Goal: Information Seeking & Learning: Learn about a topic

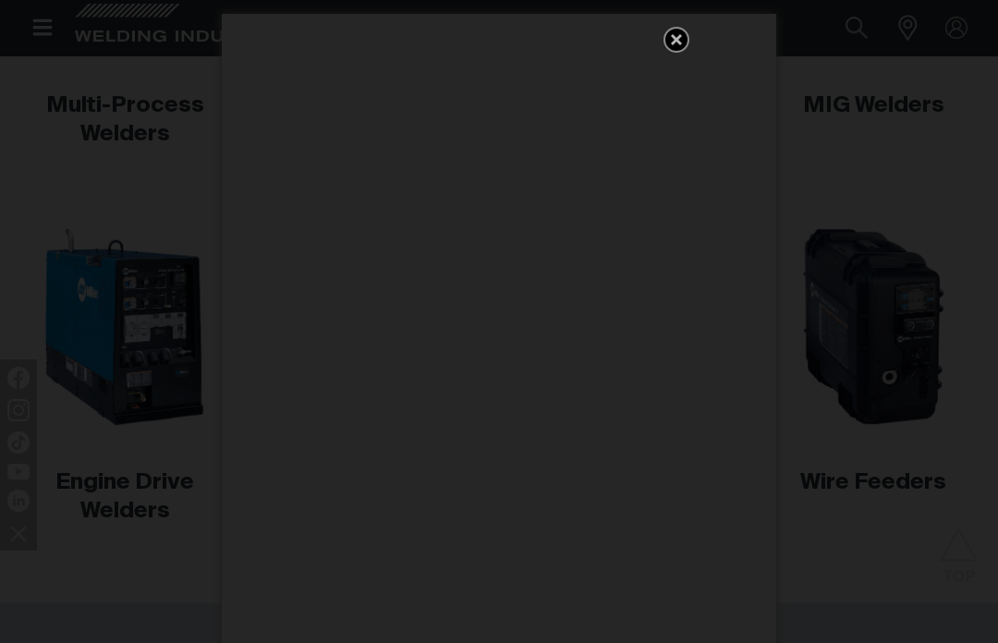
scroll to position [714, 0]
click at [674, 35] on icon "Get 5 WIA Welding Guides Free!" at bounding box center [676, 40] width 22 height 22
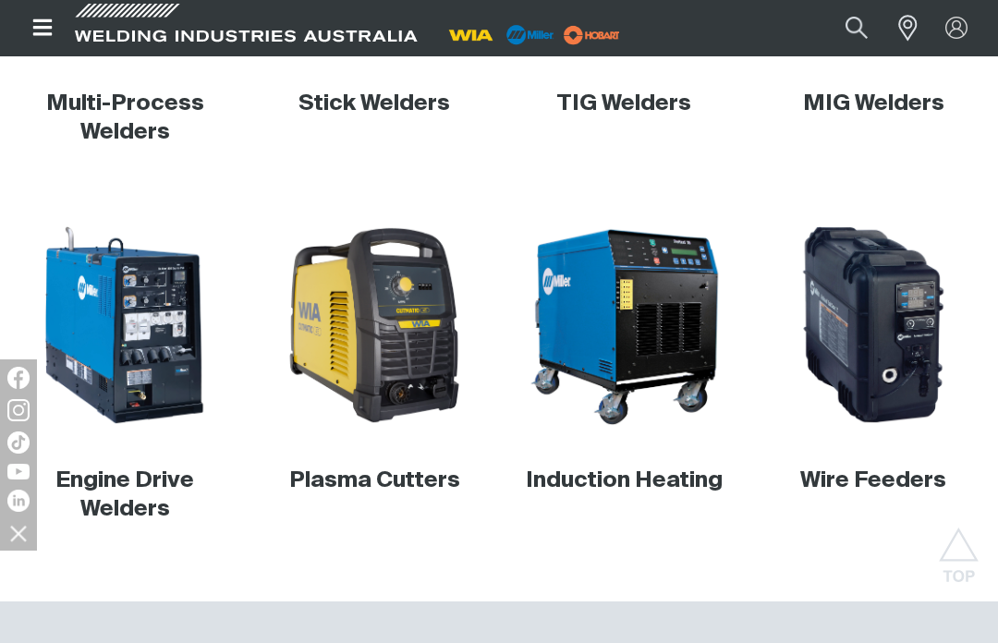
click at [135, 336] on img at bounding box center [124, 325] width 201 height 201
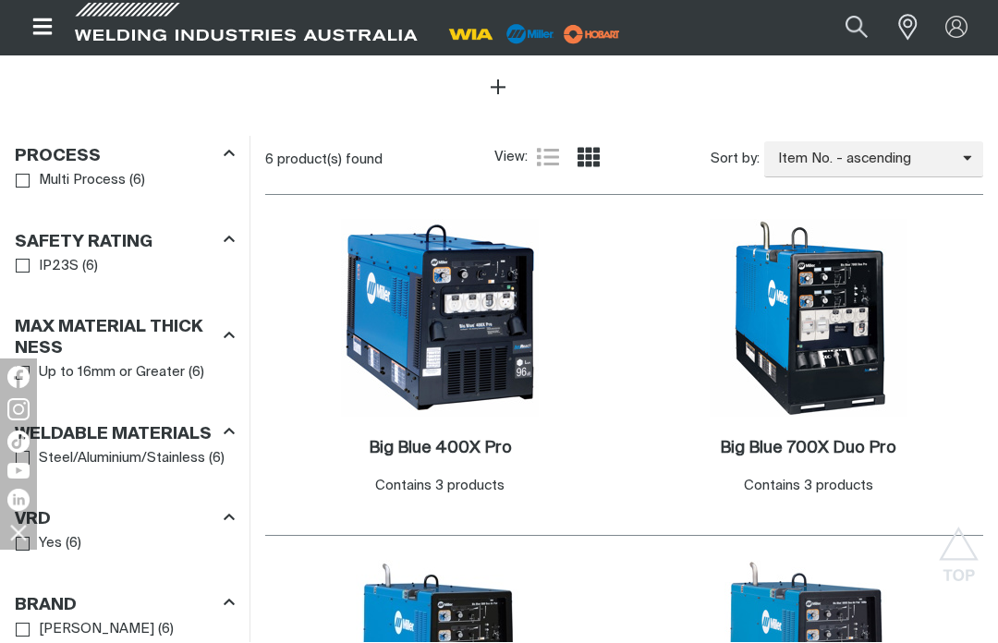
scroll to position [901, 0]
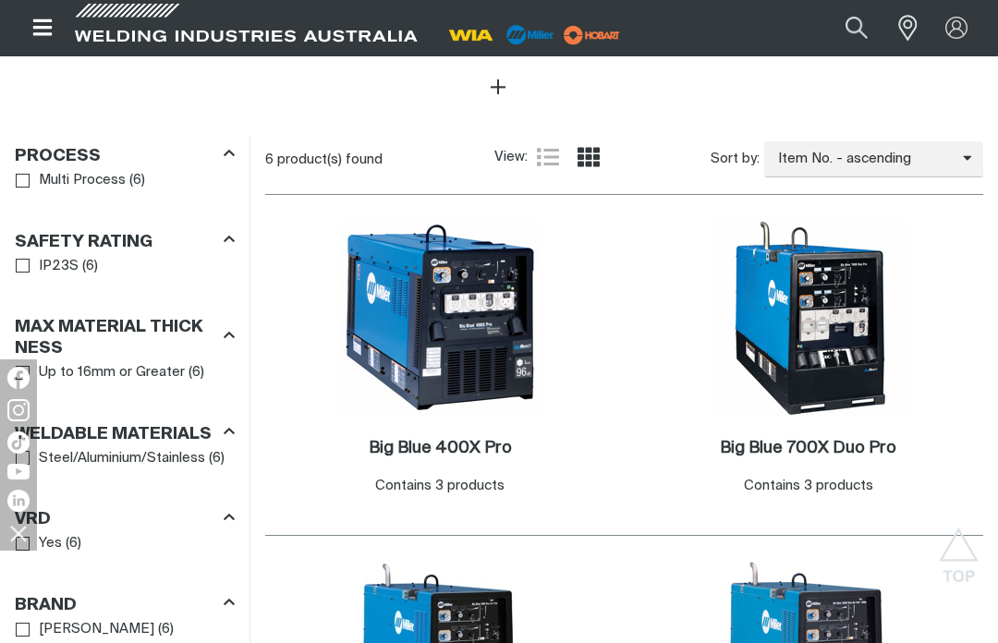
click at [422, 341] on img at bounding box center [440, 318] width 198 height 198
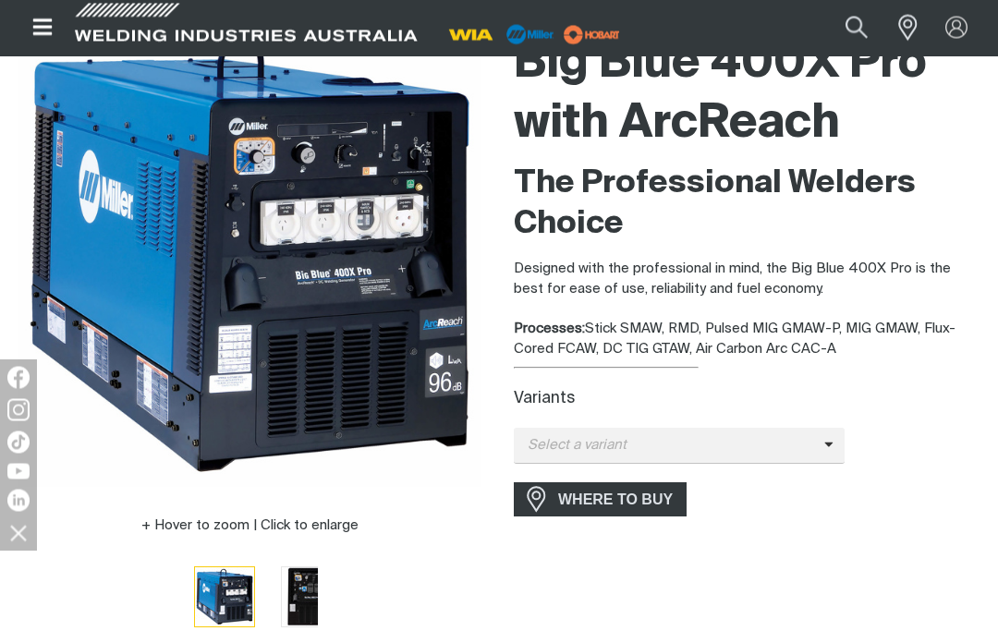
scroll to position [187, 0]
click at [209, 611] on img "Go to slide 1" at bounding box center [224, 596] width 59 height 59
click at [218, 591] on img "Go to slide 1" at bounding box center [224, 596] width 59 height 59
click at [173, 339] on img at bounding box center [249, 256] width 462 height 462
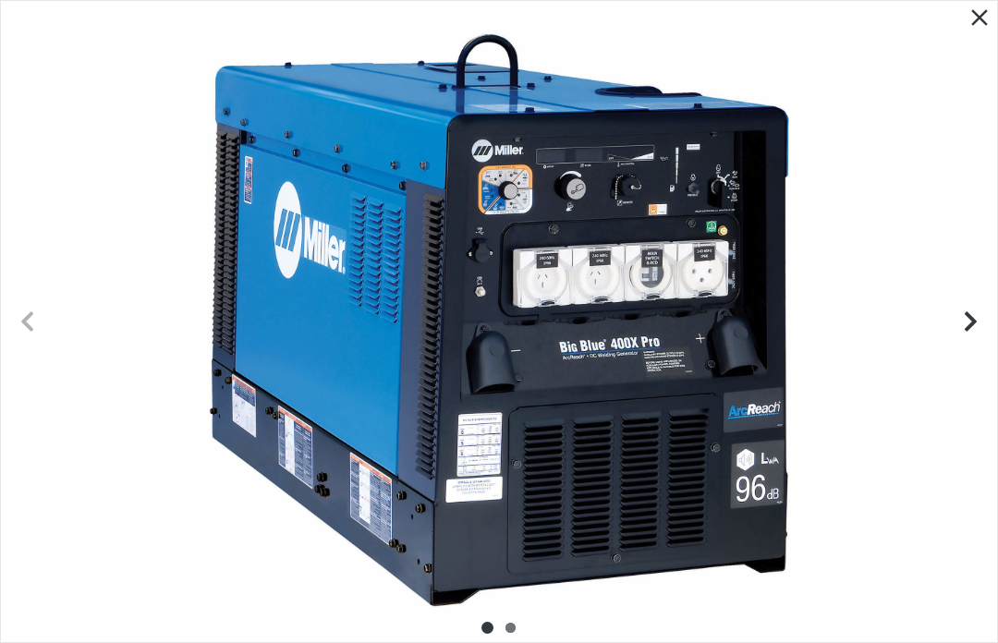
scroll to position [221, 0]
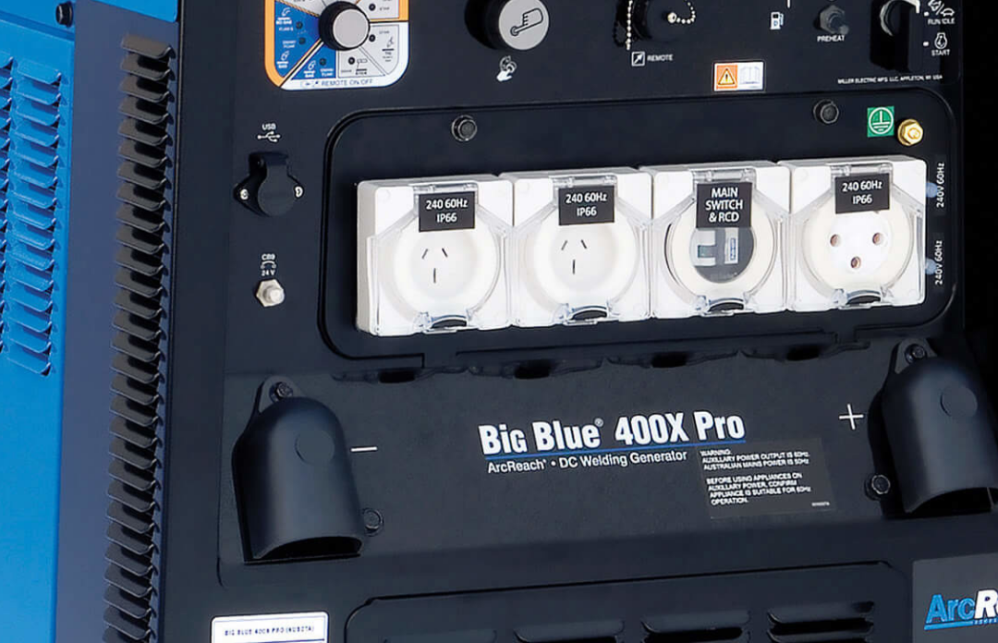
click at [110, 116] on div at bounding box center [499, 321] width 996 height 641
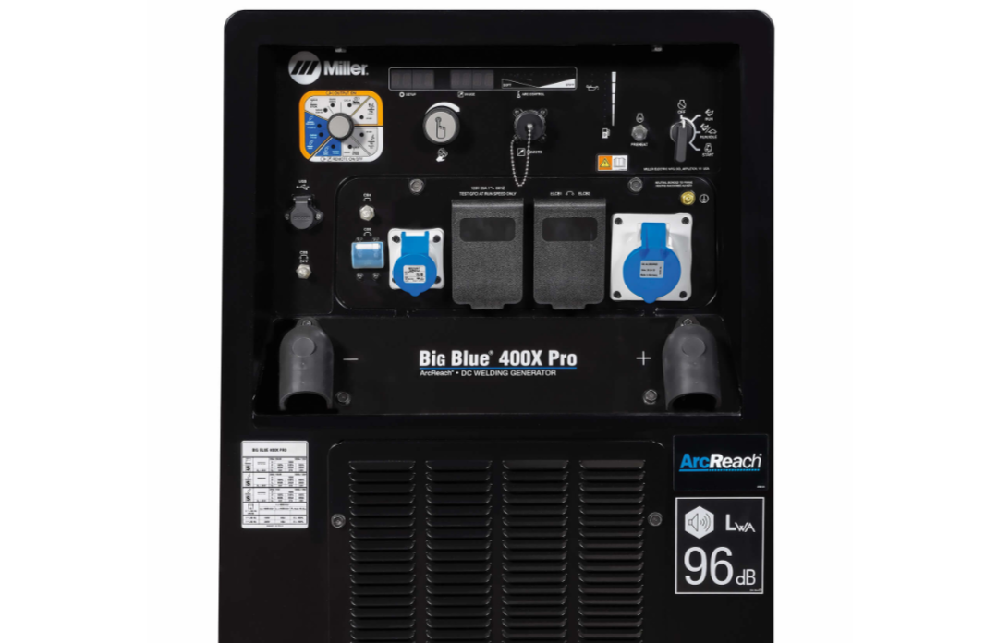
click at [410, 169] on div at bounding box center [499, 321] width 996 height 641
click at [729, 201] on div at bounding box center [499, 321] width 996 height 641
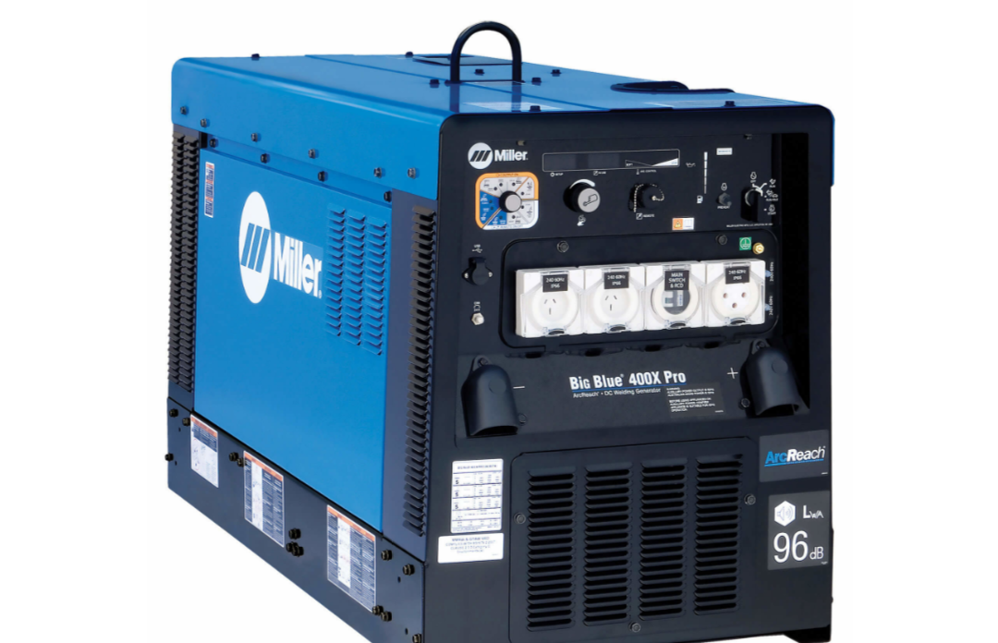
click at [789, 226] on div at bounding box center [499, 321] width 996 height 641
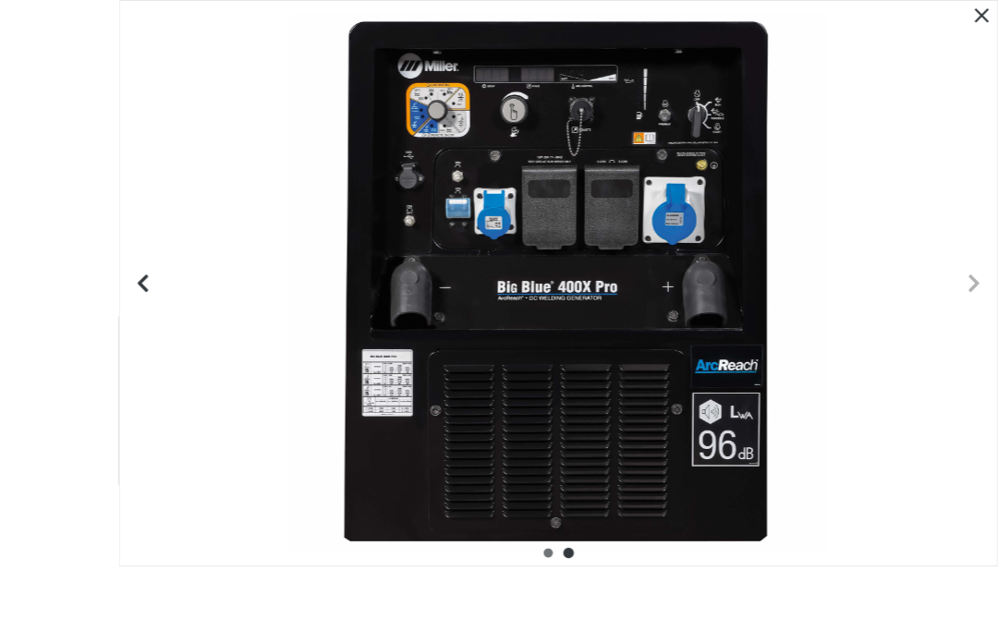
scroll to position [177, 0]
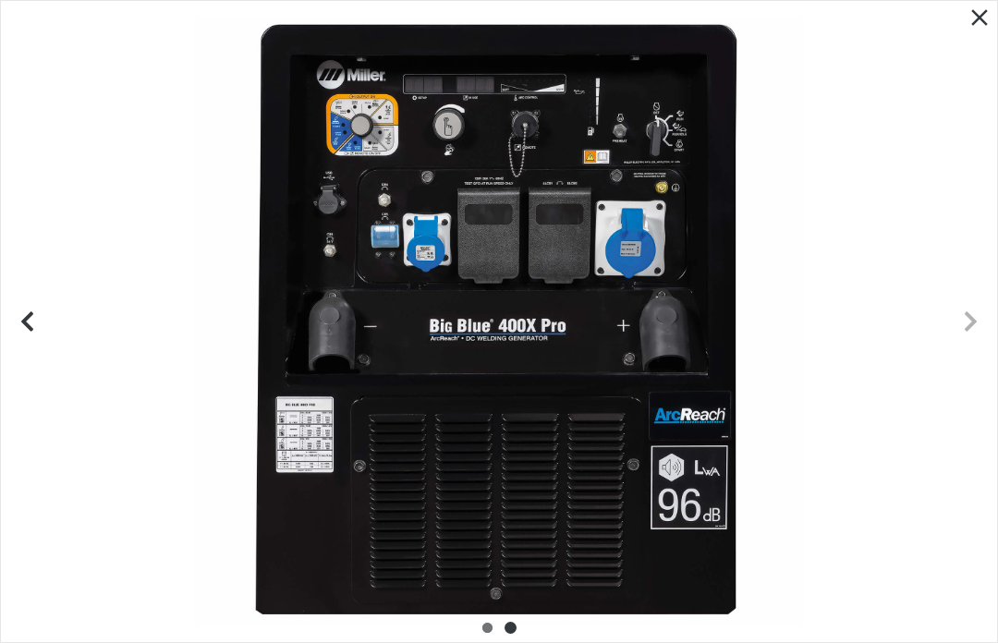
click at [986, 17] on icon "Close pop-up overlay" at bounding box center [980, 18] width 28 height 28
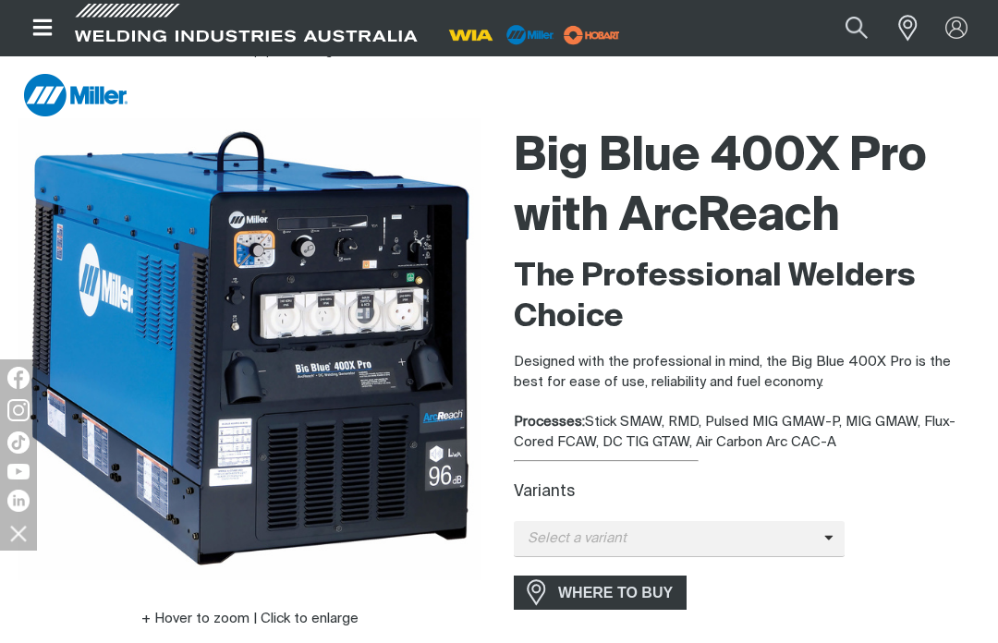
scroll to position [0, 0]
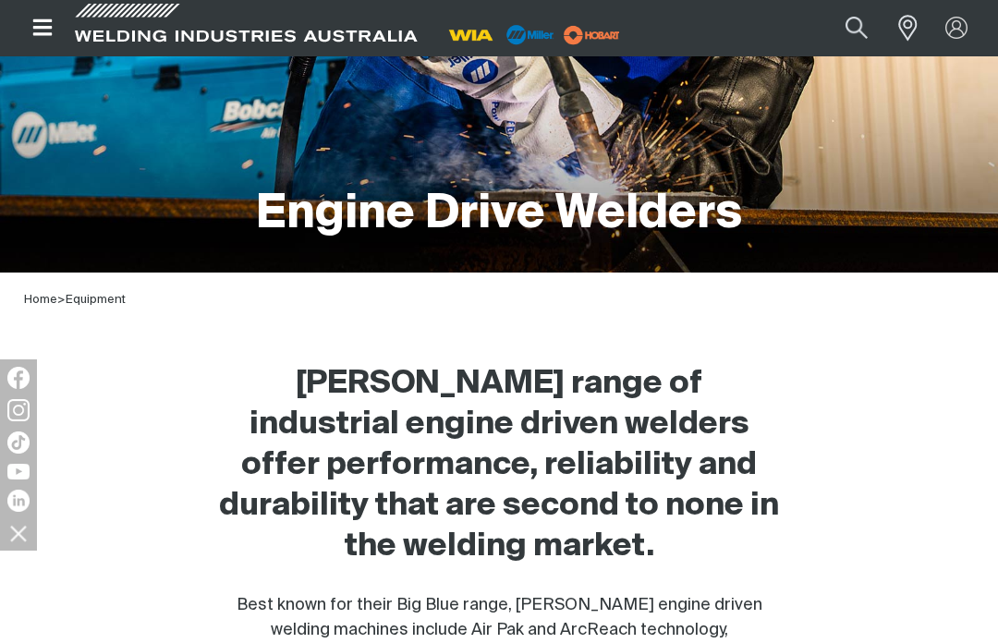
scroll to position [210, 0]
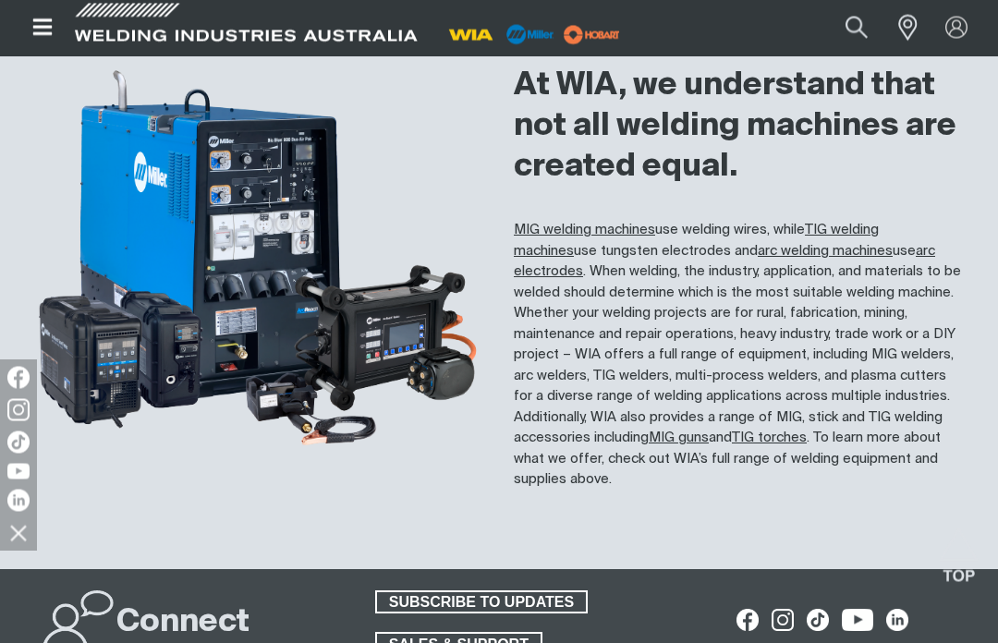
scroll to position [1372, 0]
